Goal: Task Accomplishment & Management: Manage account settings

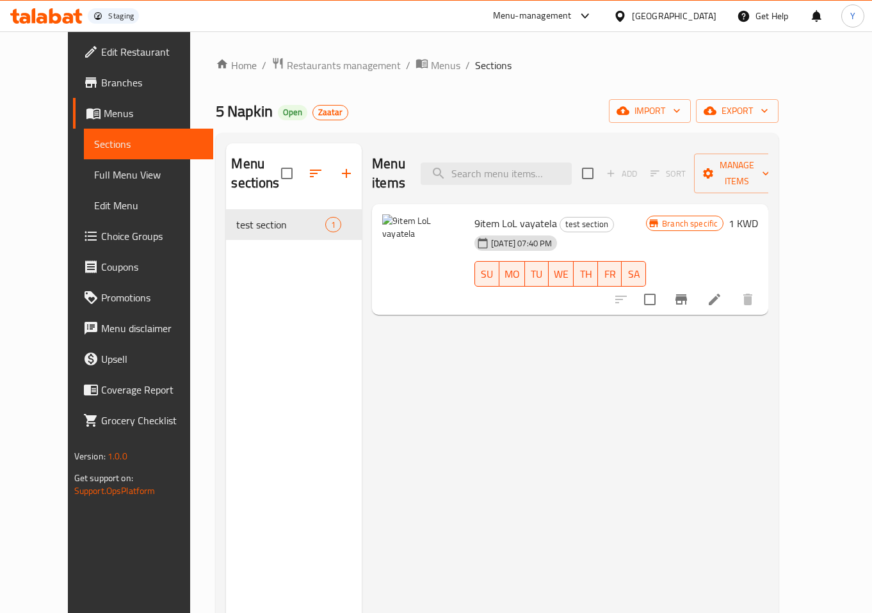
click at [685, 344] on div "Menu items Add Sort Manage items 9item LoL vayatela test section [DATE] 07:40 P…" at bounding box center [565, 449] width 406 height 613
click at [593, 387] on div "Menu items Add Sort Manage items 9item LoL vayatela test section [DATE] 07:40 P…" at bounding box center [565, 449] width 406 height 613
click at [638, 369] on div "Menu items Add Sort Manage items 9item LoL vayatela test section [DATE] 07:40 P…" at bounding box center [565, 449] width 406 height 613
click at [392, 225] on icon "upload picture" at bounding box center [399, 232] width 15 height 15
click at [729, 363] on div "Menu items Add Sort Manage items 9item LoL vayatela test section [DATE] 07:40 P…" at bounding box center [565, 449] width 406 height 613
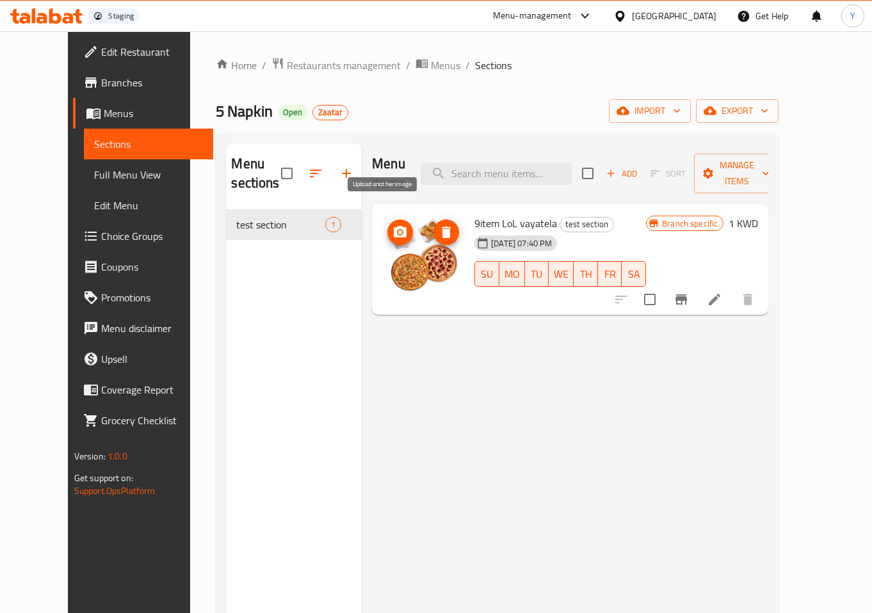
click at [394, 226] on icon "upload picture" at bounding box center [400, 232] width 13 height 12
click at [391, 225] on span "upload picture" at bounding box center [400, 232] width 26 height 15
click at [398, 230] on circle "upload picture" at bounding box center [400, 232] width 4 height 4
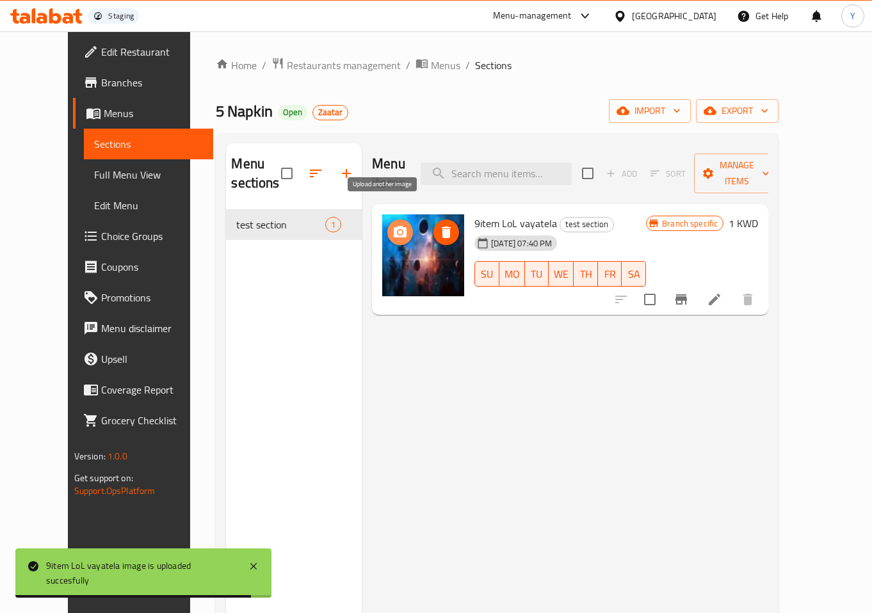
click at [398, 230] on circle "upload picture" at bounding box center [400, 232] width 4 height 4
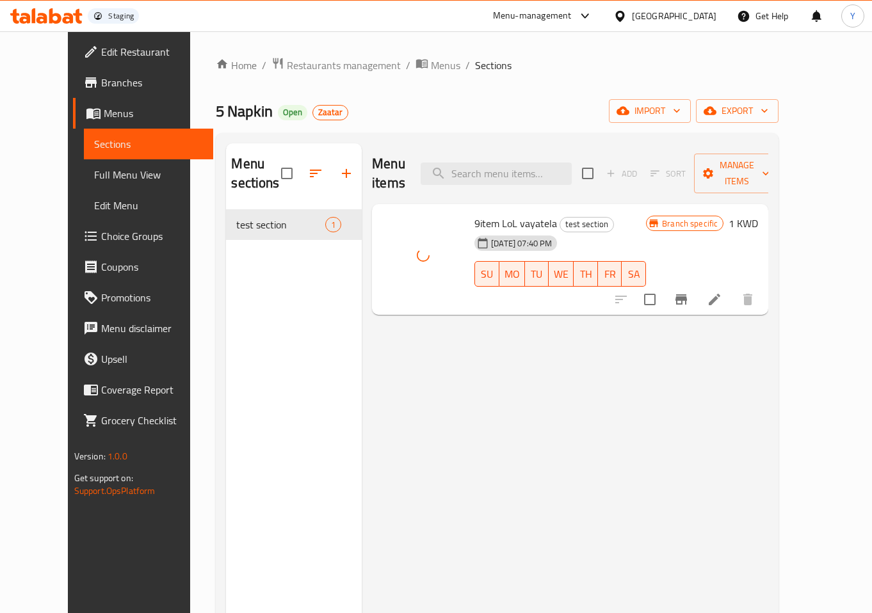
click at [593, 424] on div "Menu items Add Sort Manage items 9item LoL vayatela test section [DATE] 07:40 P…" at bounding box center [565, 449] width 406 height 613
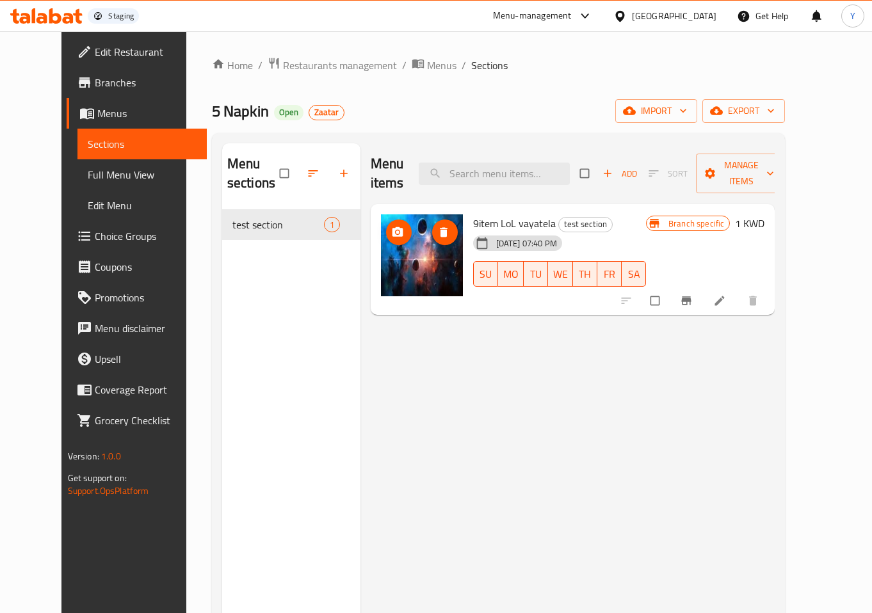
click at [436, 226] on span "delete image" at bounding box center [445, 232] width 26 height 13
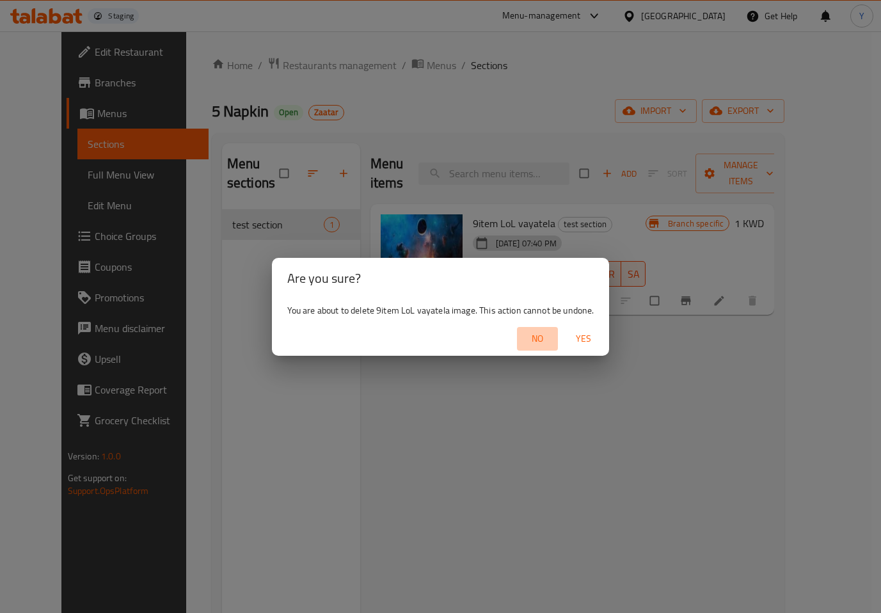
click at [546, 338] on span "No" at bounding box center [537, 339] width 31 height 16
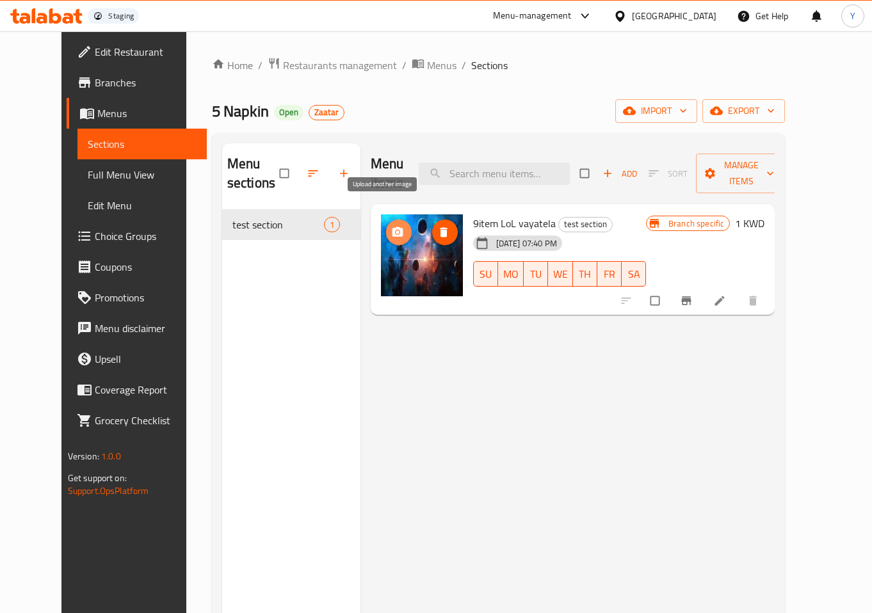
click at [390, 226] on span "upload picture" at bounding box center [399, 232] width 26 height 13
click at [437, 404] on div "Menu items Add Sort Manage items 9item LoL vayatela test section [DATE] 07:40 P…" at bounding box center [567, 449] width 415 height 613
